Goal: Navigation & Orientation: Find specific page/section

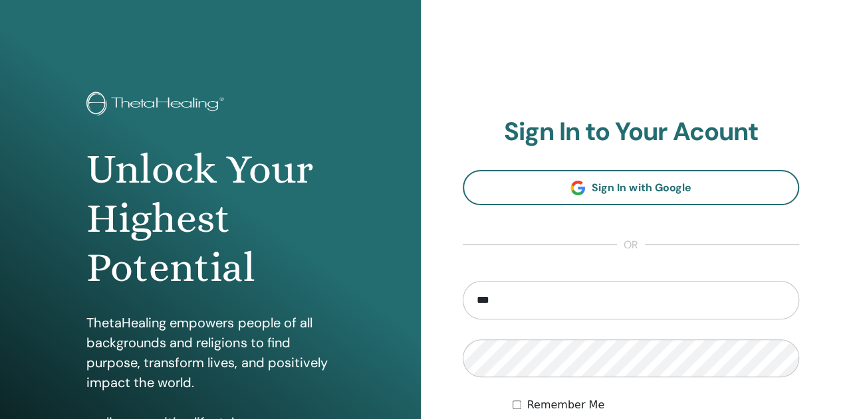
type input "**********"
click at [462, 387] on div at bounding box center [462, 387] width 0 height 0
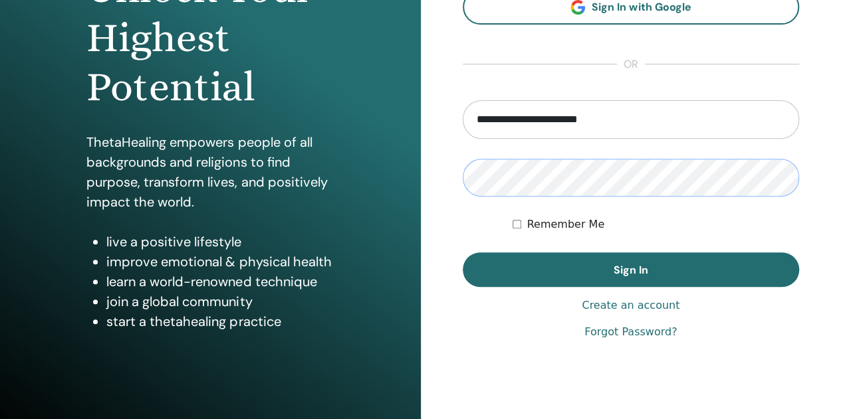
scroll to position [181, 0]
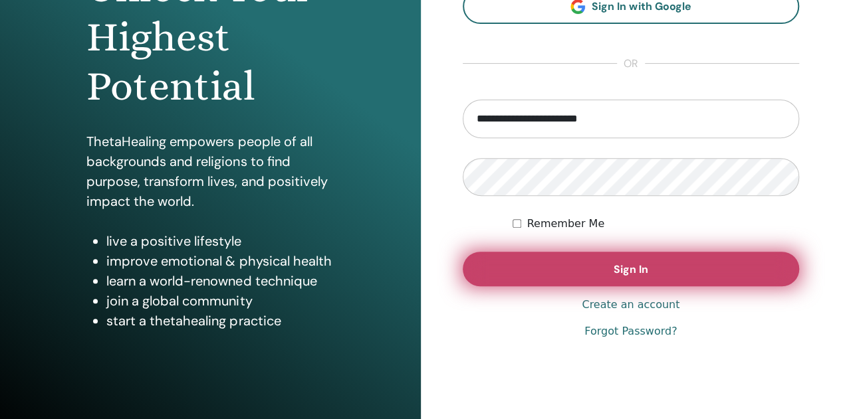
click at [650, 276] on button "Sign In" at bounding box center [630, 269] width 337 height 35
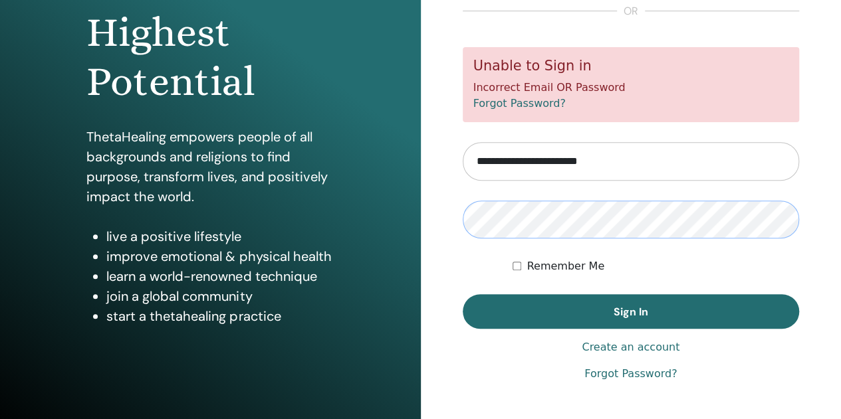
scroll to position [187, 0]
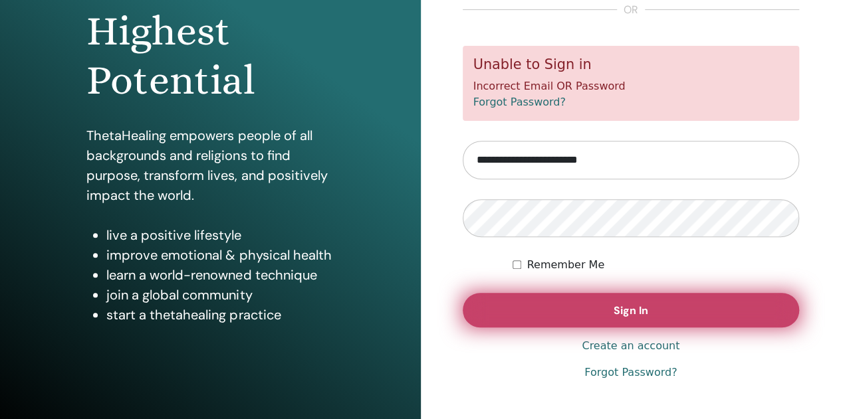
click at [662, 312] on button "Sign In" at bounding box center [630, 310] width 337 height 35
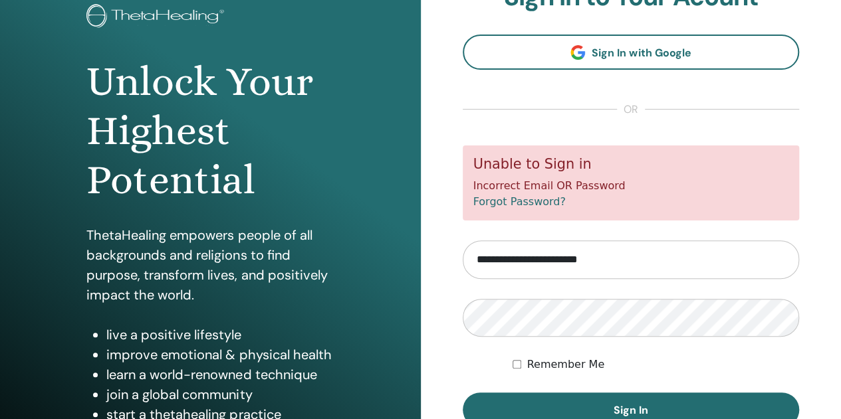
scroll to position [88, 0]
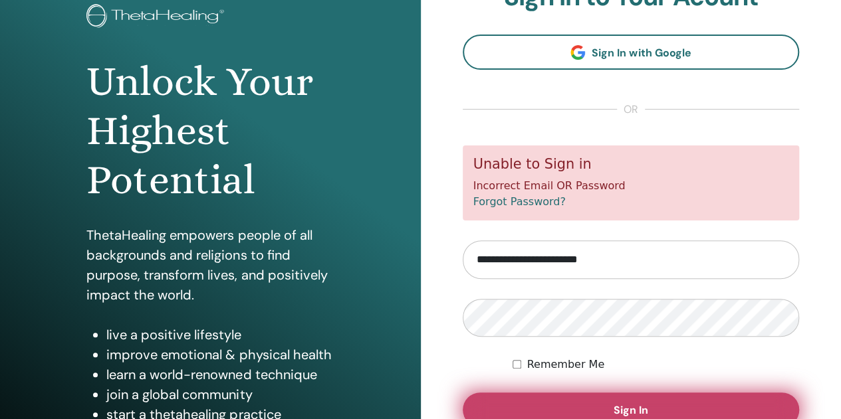
click at [697, 401] on button "Sign In" at bounding box center [630, 410] width 337 height 35
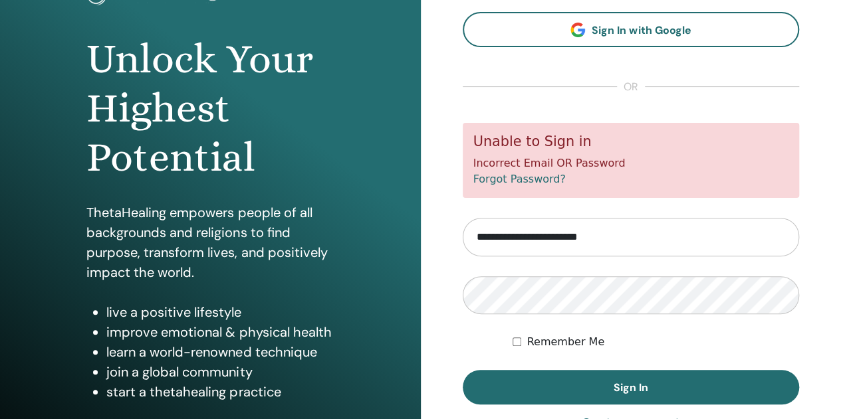
scroll to position [125, 0]
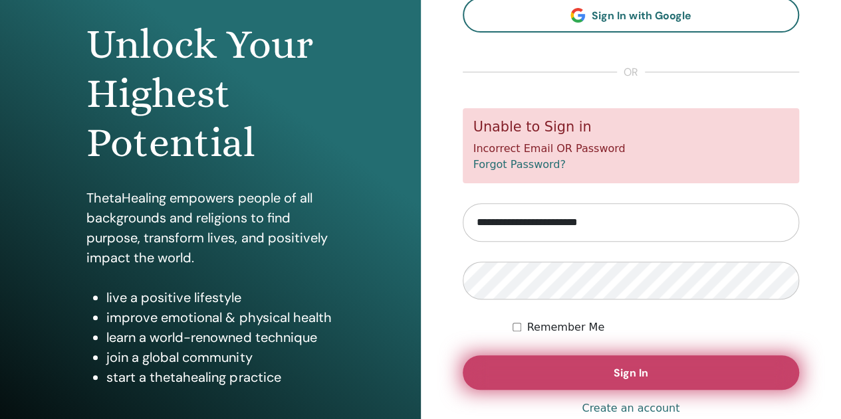
click at [661, 376] on button "Sign In" at bounding box center [630, 372] width 337 height 35
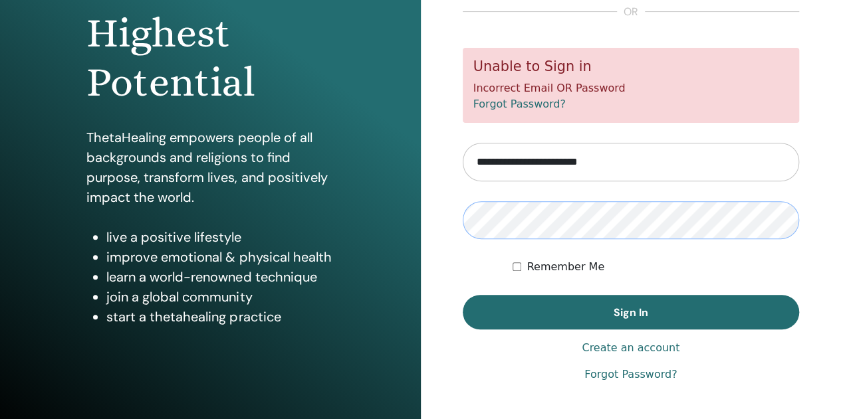
scroll to position [190, 0]
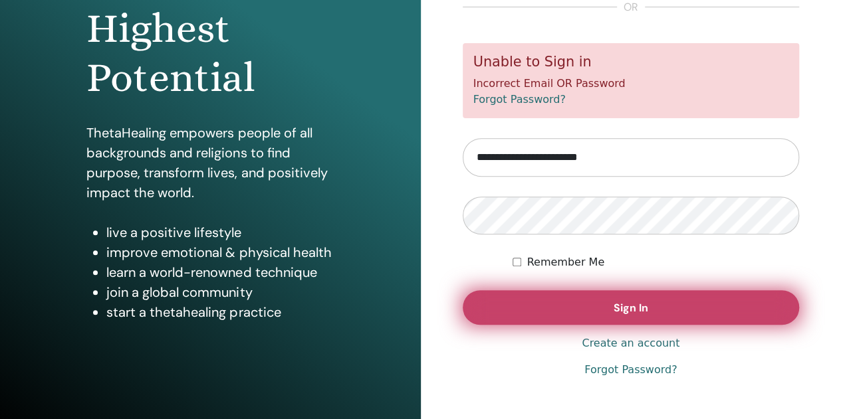
click at [635, 307] on span "Sign In" at bounding box center [630, 308] width 35 height 14
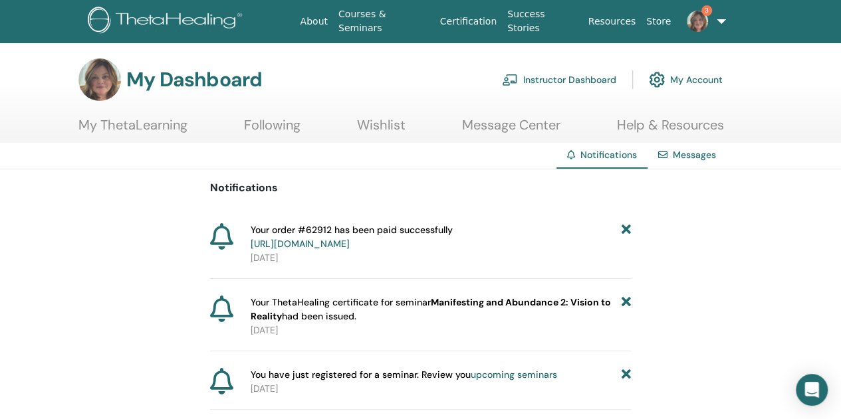
click at [154, 132] on link "My ThetaLearning" at bounding box center [132, 130] width 109 height 26
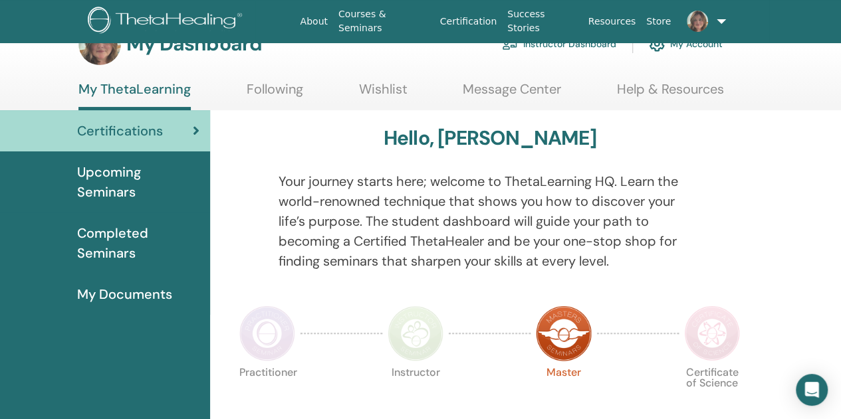
scroll to position [34, 0]
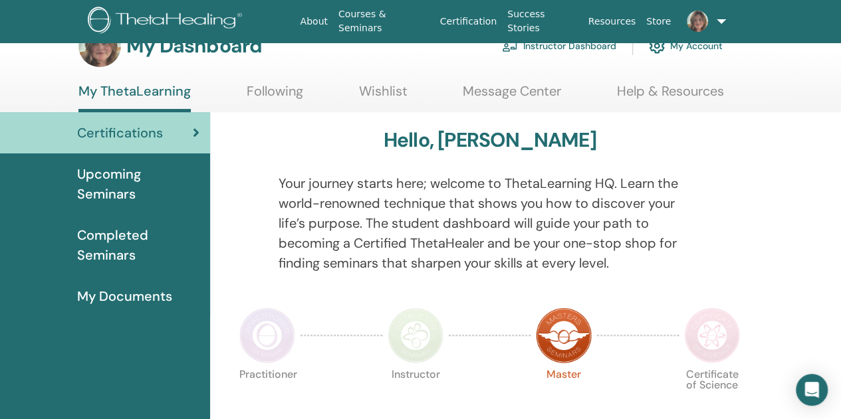
click at [420, 26] on link "Courses & Seminars" at bounding box center [384, 21] width 102 height 39
